Goal: Navigation & Orientation: Understand site structure

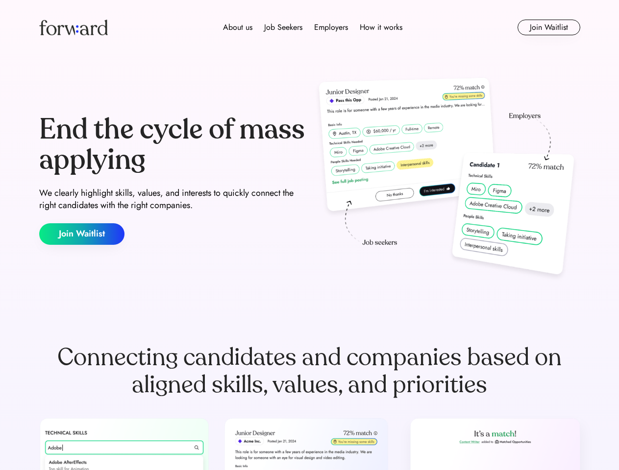
click at [309, 235] on div "End the cycle of mass applying We clearly highlight skills, values, and interes…" at bounding box center [309, 179] width 541 height 211
click at [310, 27] on div "About us Job Seekers Employers How it works" at bounding box center [313, 28] width 386 height 12
click at [73, 27] on img at bounding box center [73, 28] width 69 height 16
click at [313, 27] on div "About us Job Seekers Employers How it works" at bounding box center [313, 28] width 386 height 12
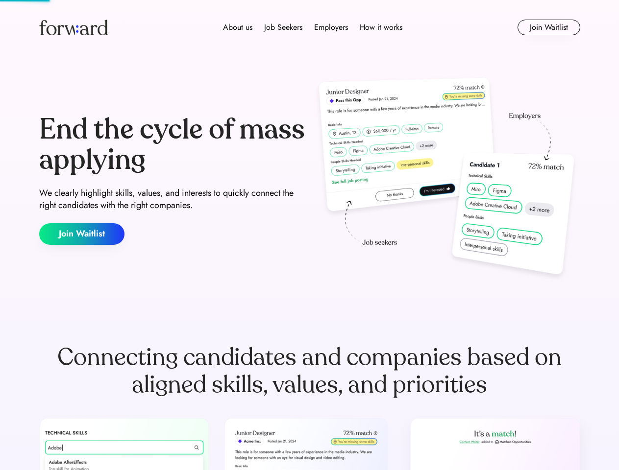
click at [238, 27] on div "About us" at bounding box center [237, 28] width 29 height 12
click at [283, 27] on div "Job Seekers" at bounding box center [283, 28] width 38 height 12
click at [331, 27] on div "Employers" at bounding box center [331, 28] width 34 height 12
click at [380, 27] on div "How it works" at bounding box center [381, 28] width 43 height 12
click at [548, 27] on button "Join Waitlist" at bounding box center [548, 28] width 63 height 16
